Goal: Task Accomplishment & Management: Use online tool/utility

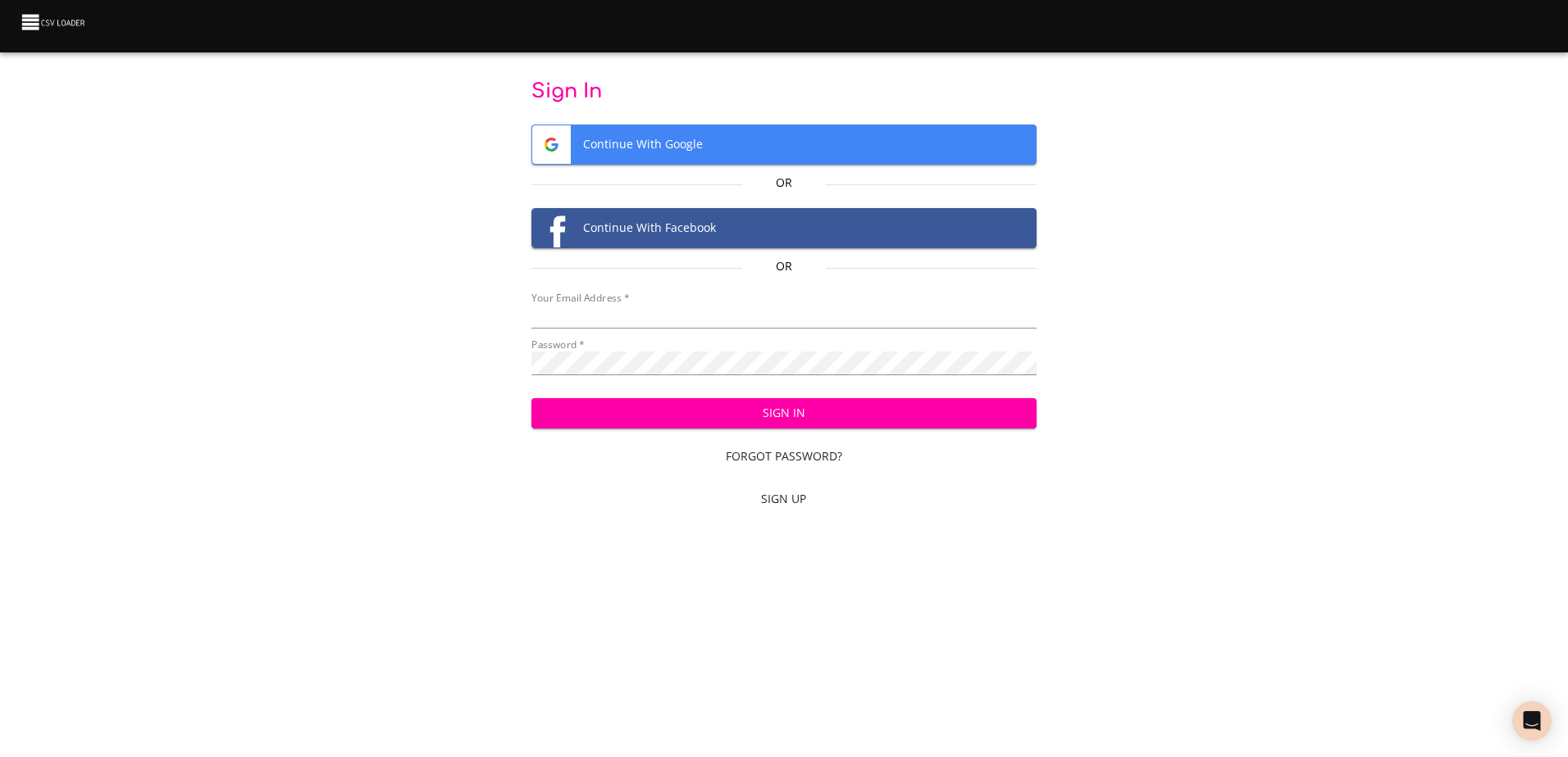
type input "[EMAIL_ADDRESS][DOMAIN_NAME]"
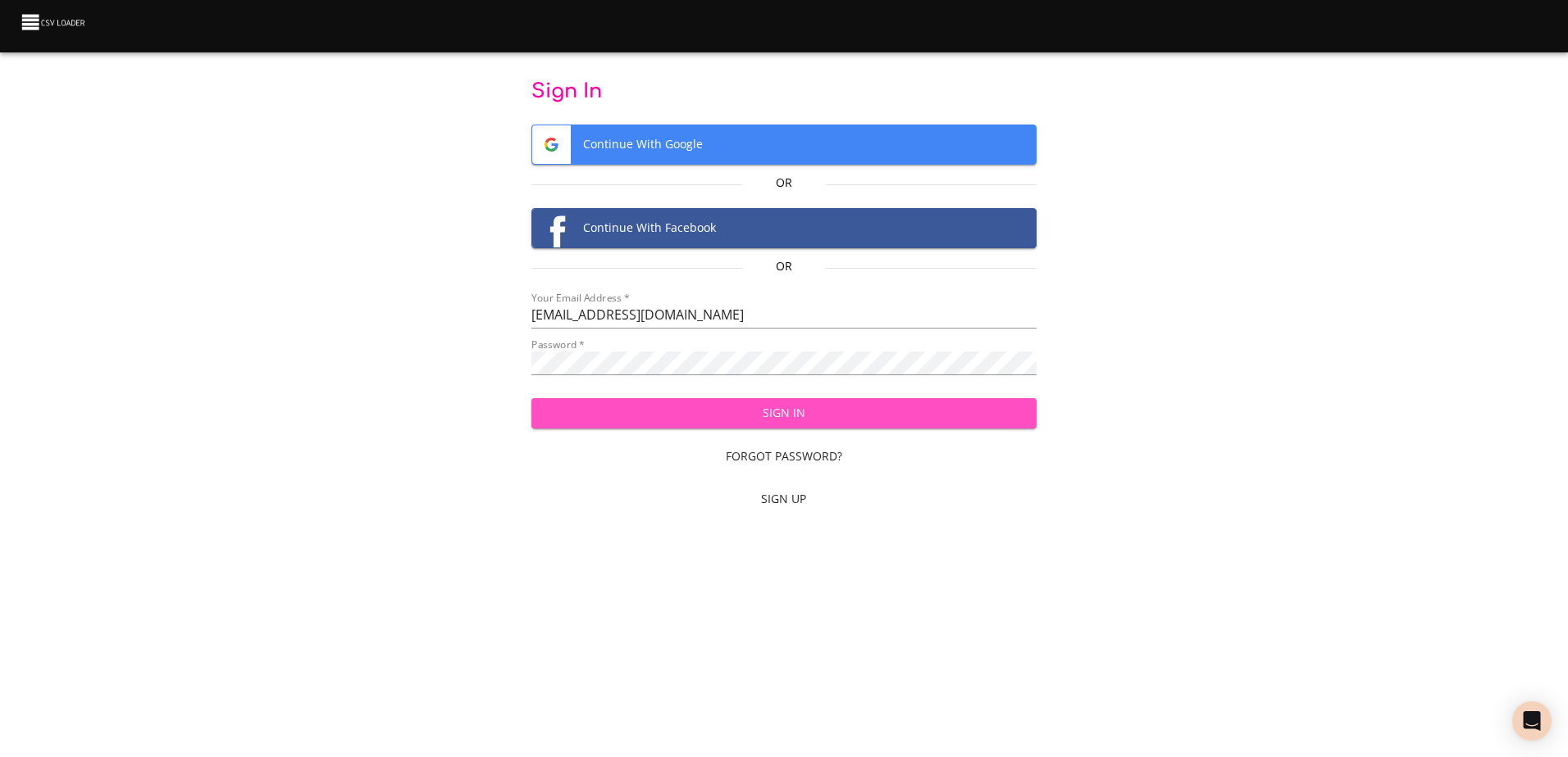
click at [770, 417] on span "Sign In" at bounding box center [784, 413] width 479 height 21
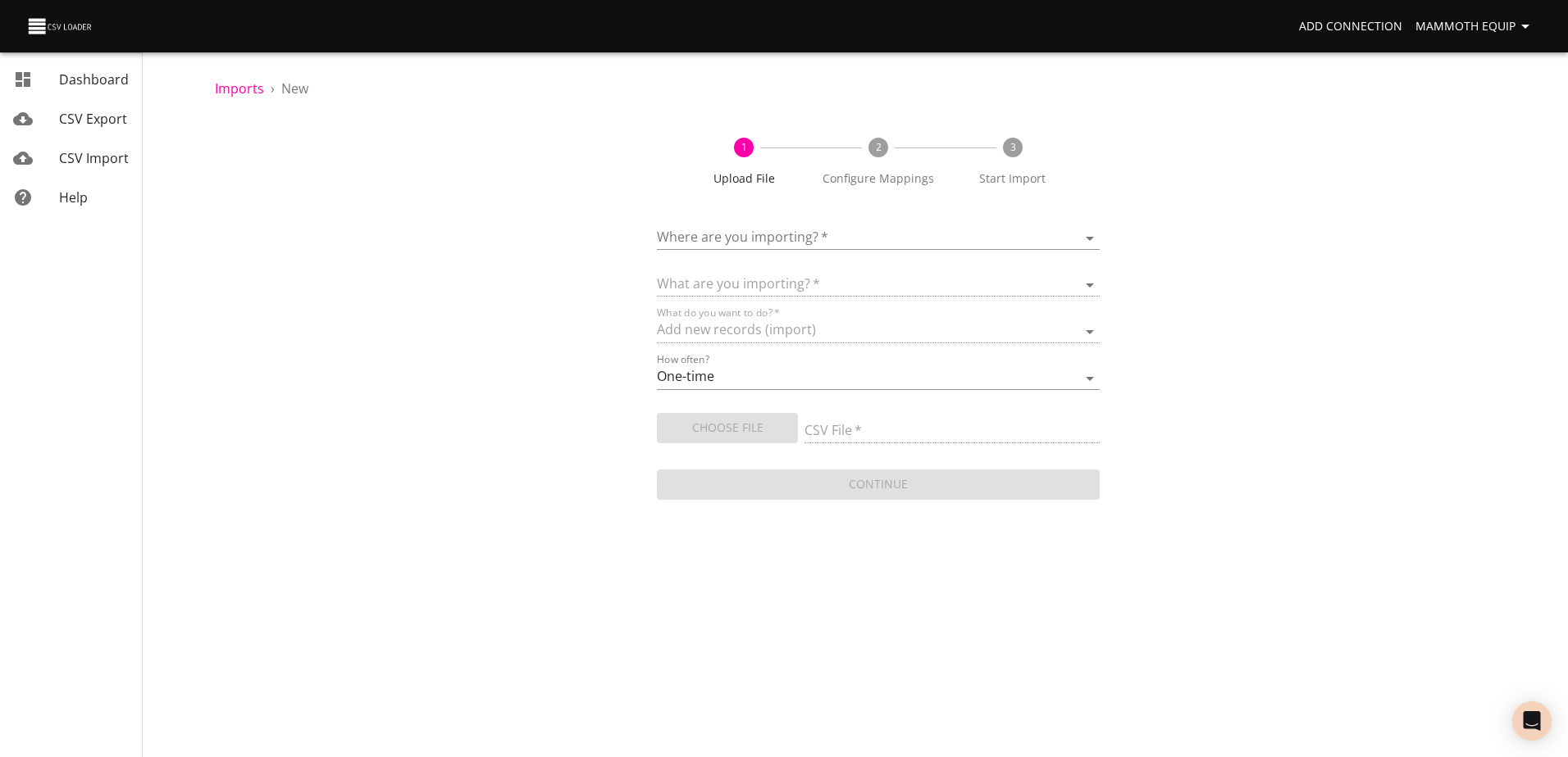
click at [1089, 238] on body "Add Connection Mammoth Equip Dashboard CSV Export CSV Import Help Imports › New…" at bounding box center [784, 378] width 1568 height 757
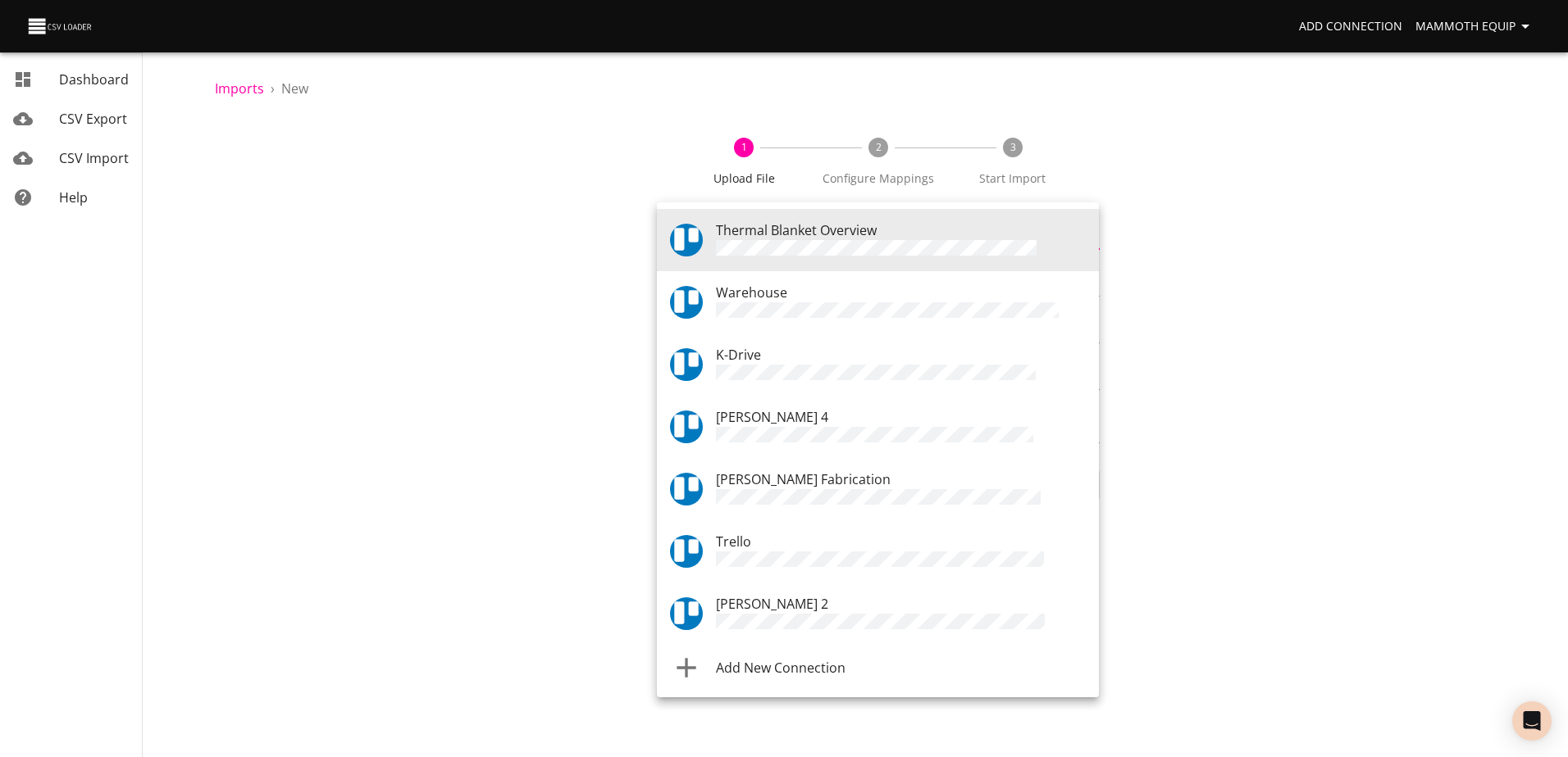
click at [819, 298] on div "Warehouse" at bounding box center [900, 303] width 369 height 39
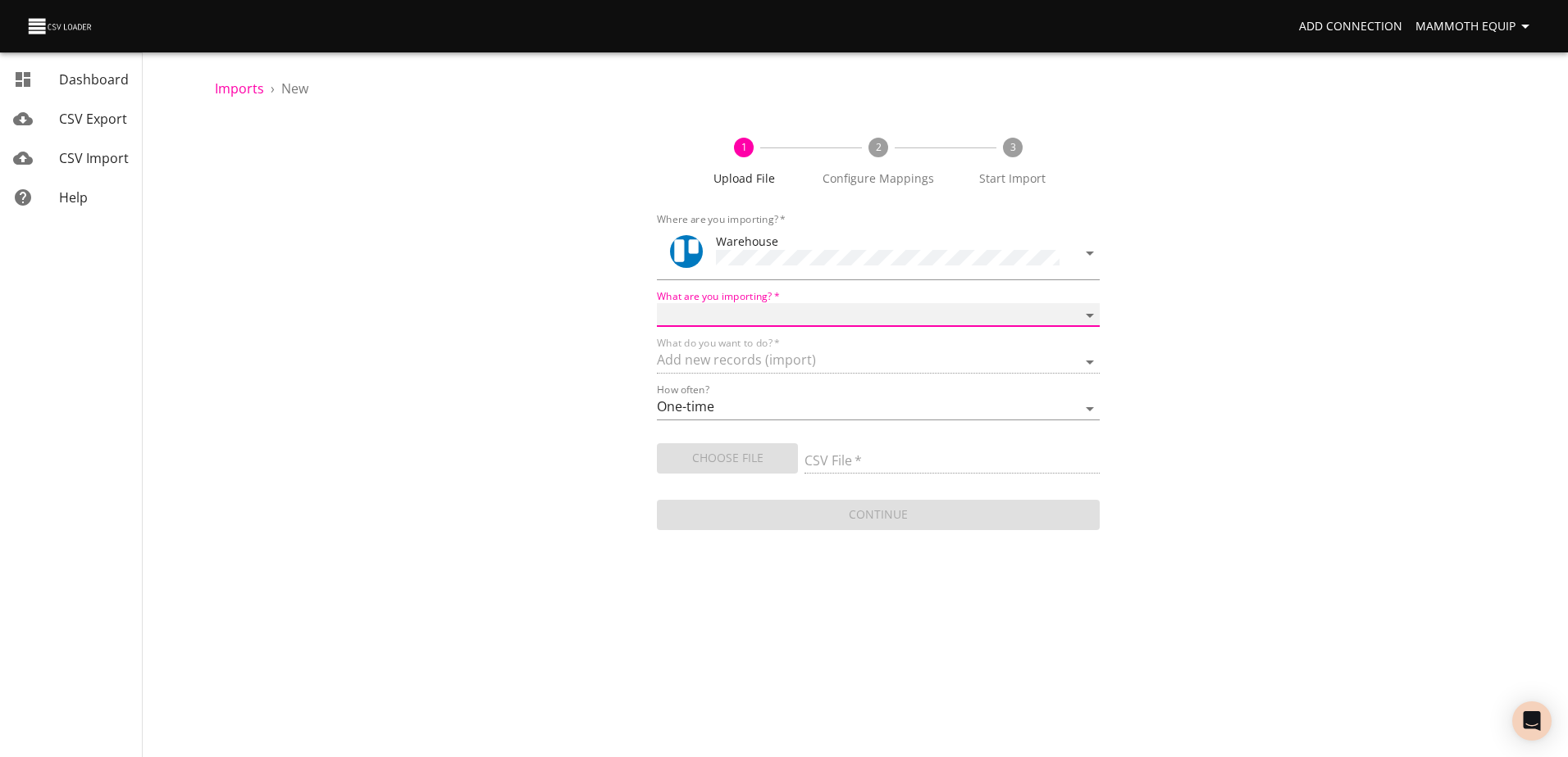
click at [1082, 316] on select "Boards Cards Checkitems Checklists" at bounding box center [877, 314] width 442 height 23
select select "cards"
click at [656, 303] on select "Boards Cards Checkitems Checklists" at bounding box center [877, 314] width 442 height 23
click at [729, 463] on span "Choose File" at bounding box center [726, 459] width 115 height 21
type input "Import1.xlsx"
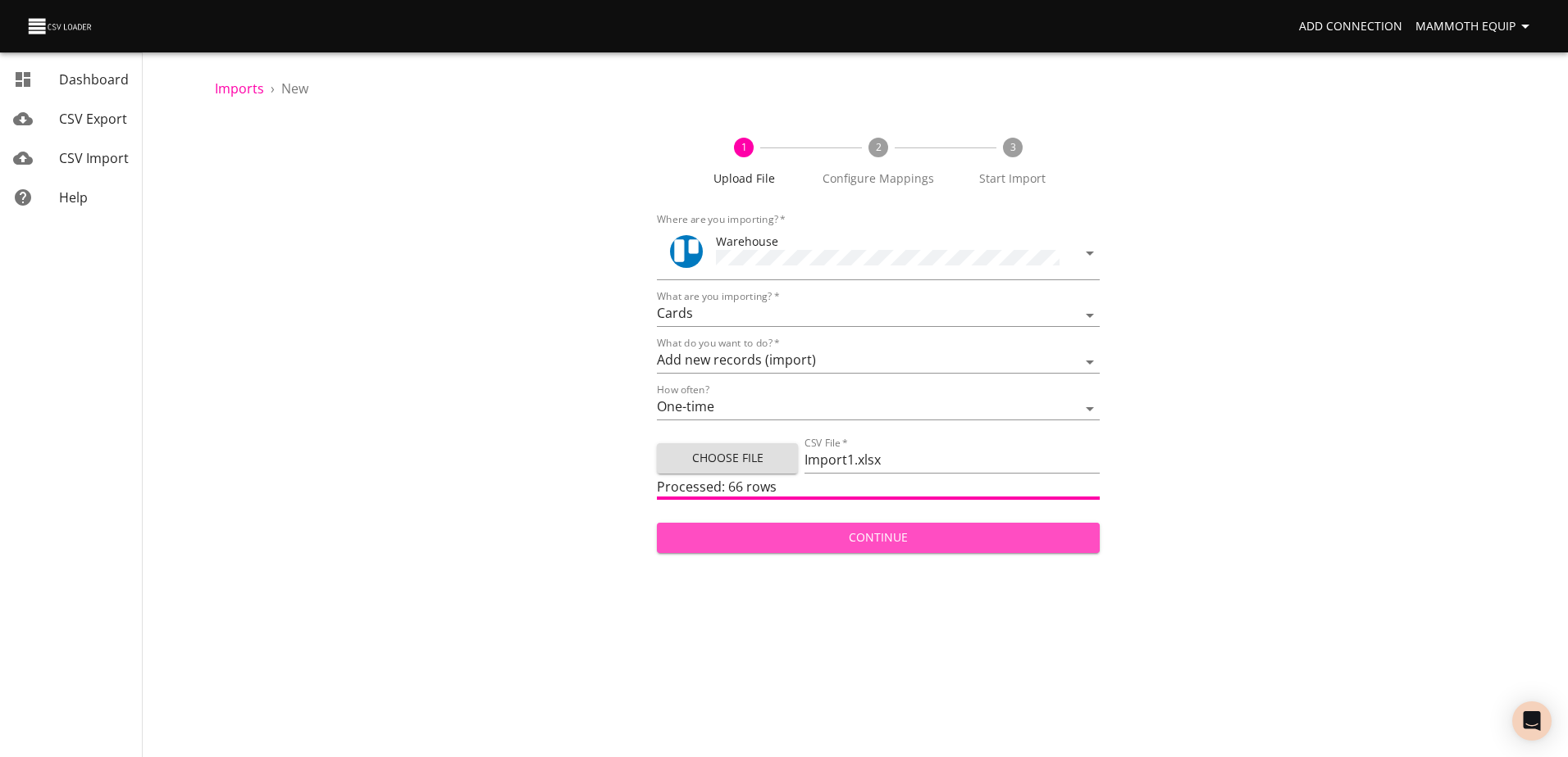
click at [799, 528] on span "Continue" at bounding box center [877, 538] width 416 height 21
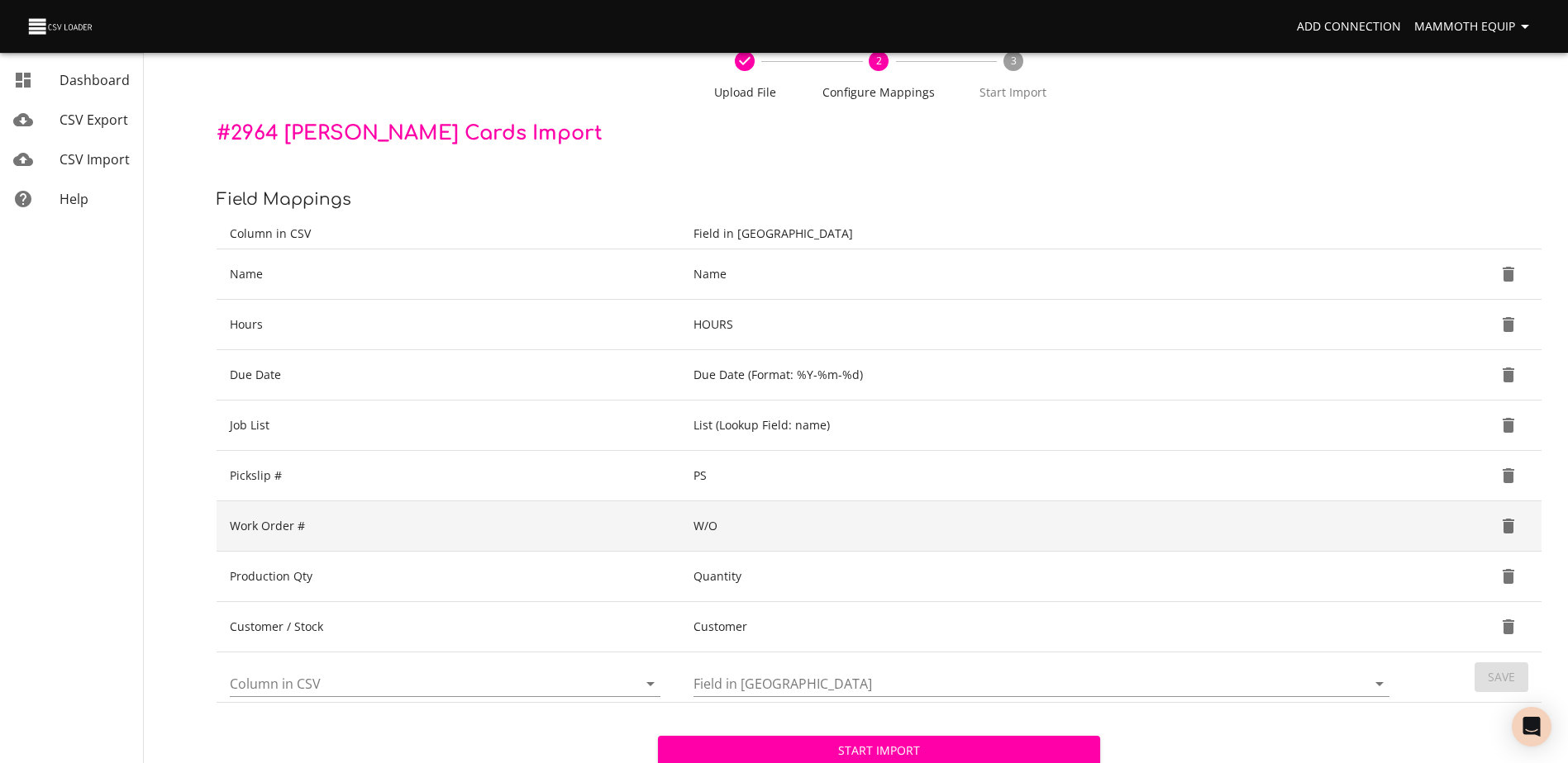
scroll to position [174, 0]
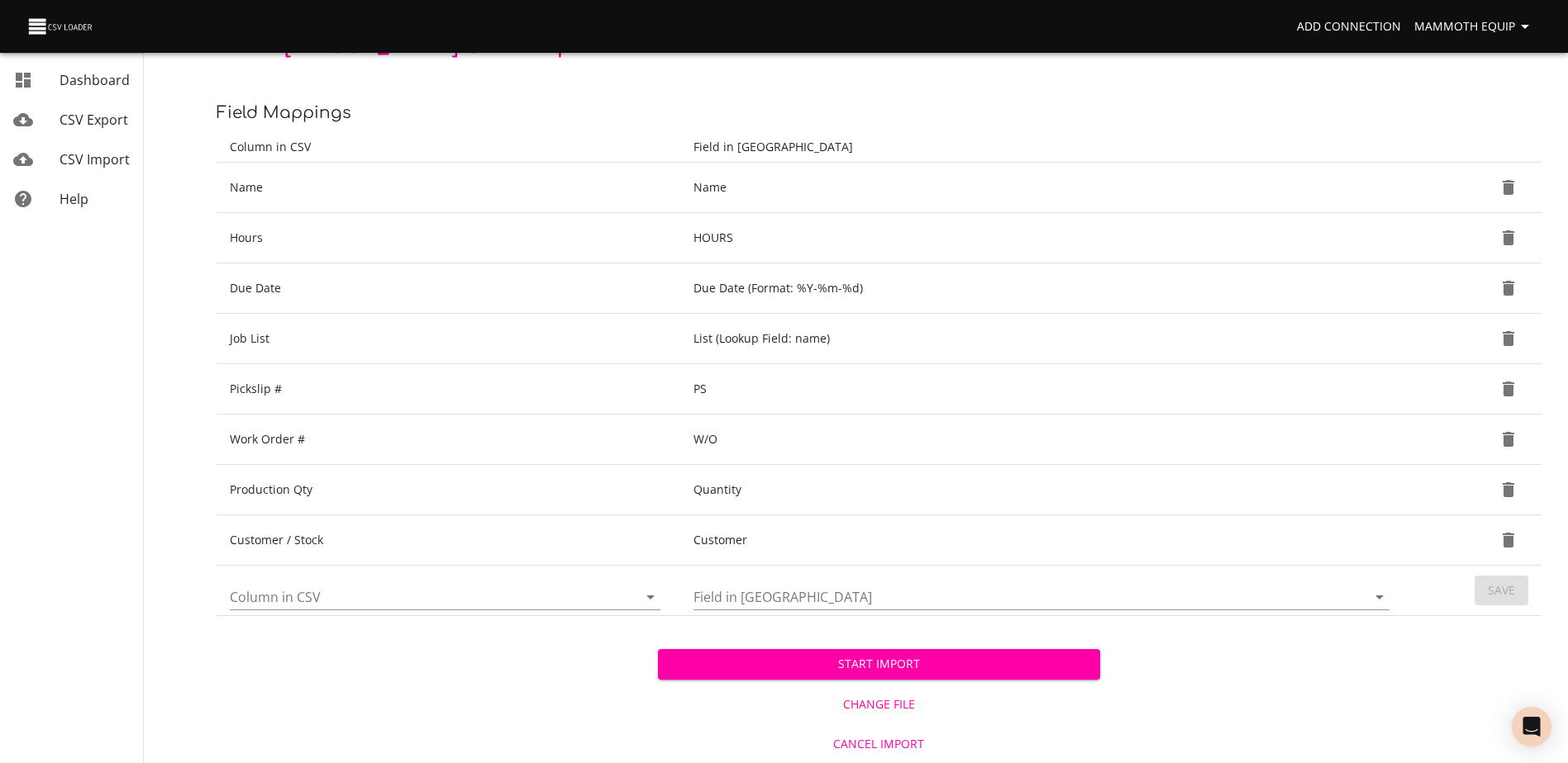
click at [776, 661] on span "Start Import" at bounding box center [878, 665] width 415 height 21
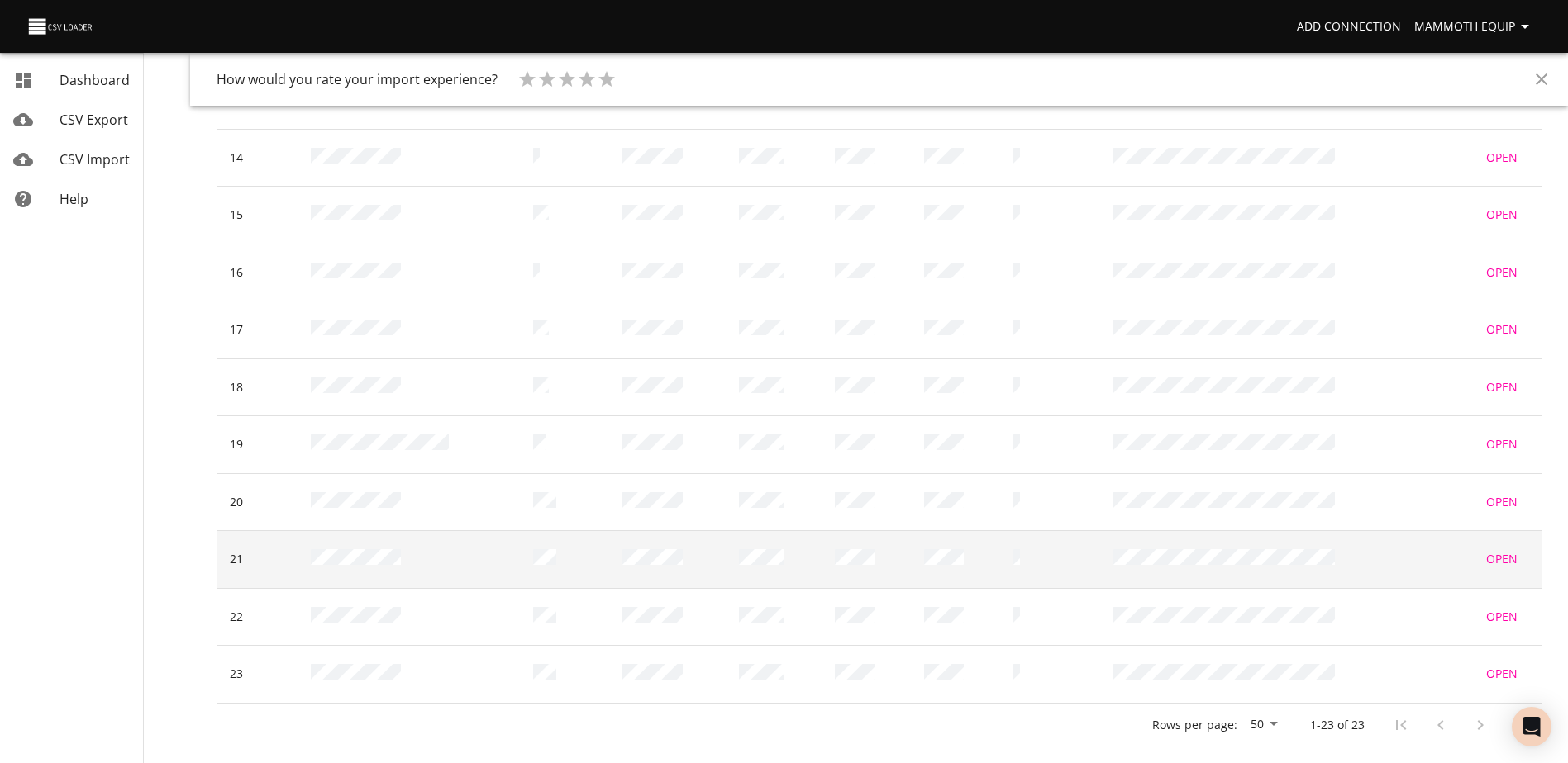
scroll to position [1127, 0]
